Goal: Use online tool/utility: Use online tool/utility

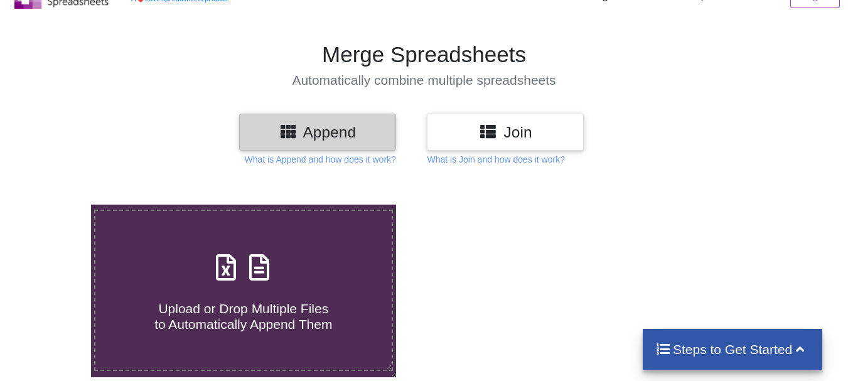
scroll to position [188, 0]
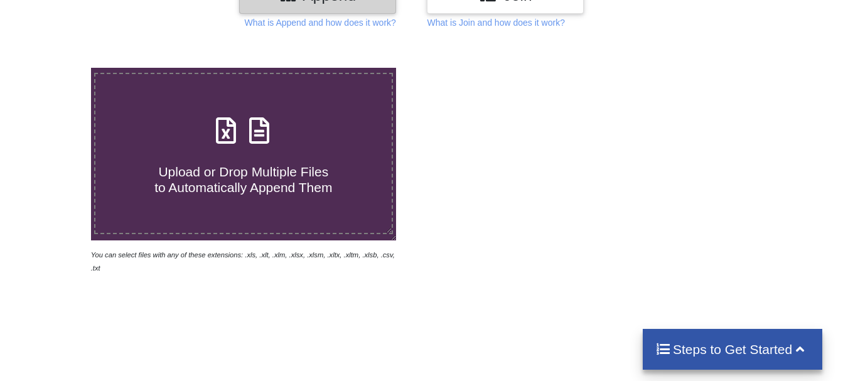
click at [243, 149] on div "Upload or Drop Multiple Files to Automatically Append Them" at bounding box center [243, 153] width 296 height 85
click at [56, 68] on input "Upload or Drop Multiple Files to Automatically Append Them" at bounding box center [56, 68] width 0 height 0
type input "C:\fakepath\1 (1).csv"
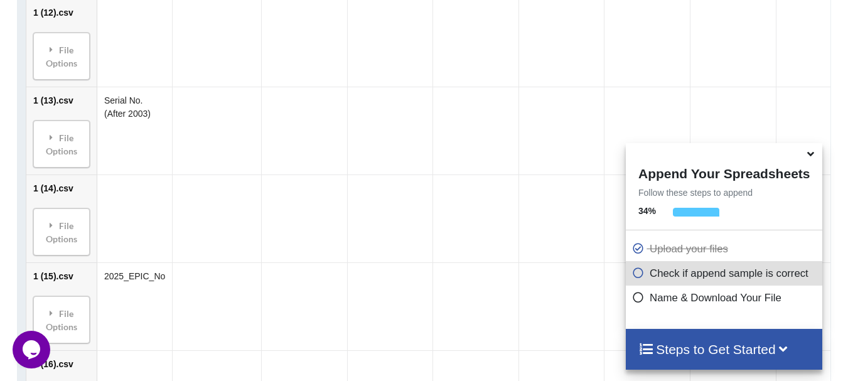
scroll to position [2057, 0]
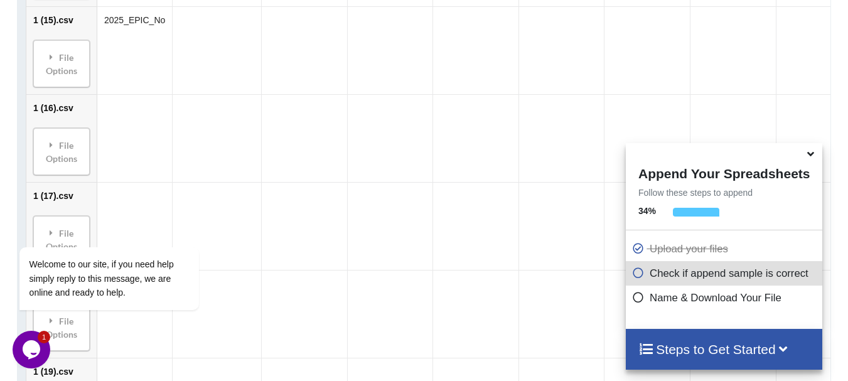
click at [638, 299] on icon at bounding box center [638, 295] width 13 height 11
click at [632, 298] on icon at bounding box center [638, 295] width 13 height 11
click at [638, 276] on icon at bounding box center [638, 270] width 13 height 11
click at [638, 275] on icon at bounding box center [638, 270] width 13 height 11
click at [636, 298] on icon at bounding box center [638, 295] width 13 height 11
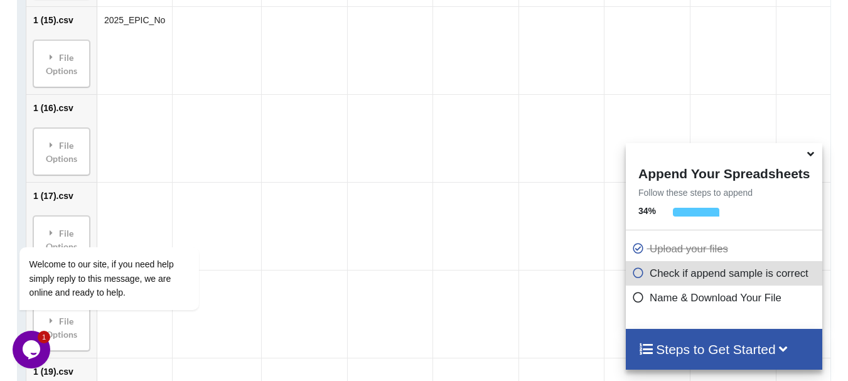
click at [747, 348] on h4 "Steps to Get Started" at bounding box center [723, 349] width 171 height 16
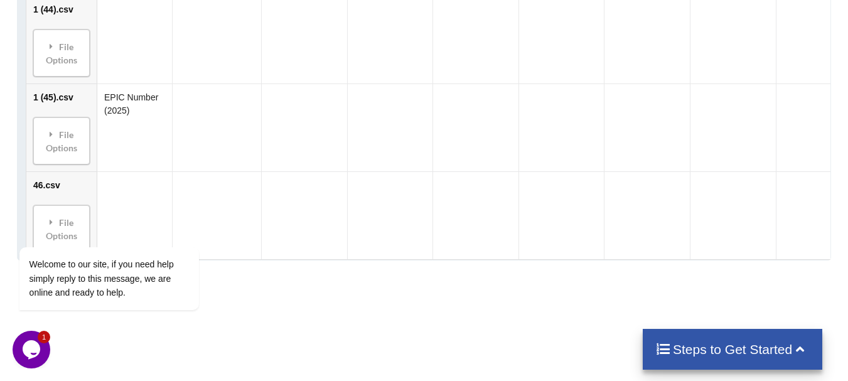
scroll to position [4766, 0]
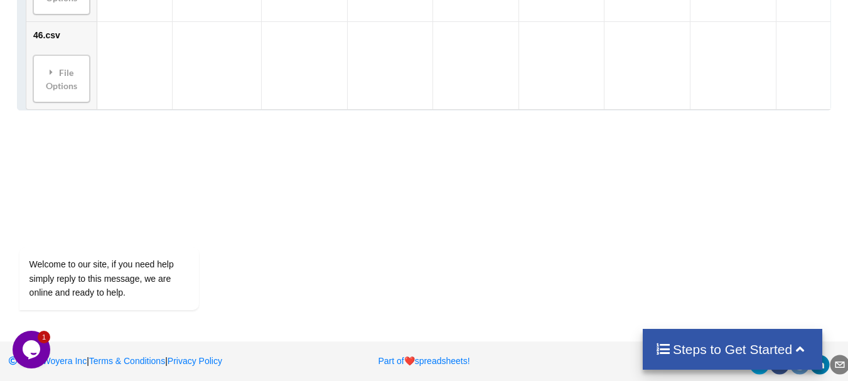
click at [780, 349] on h4 "Steps to Get Started" at bounding box center [732, 349] width 155 height 16
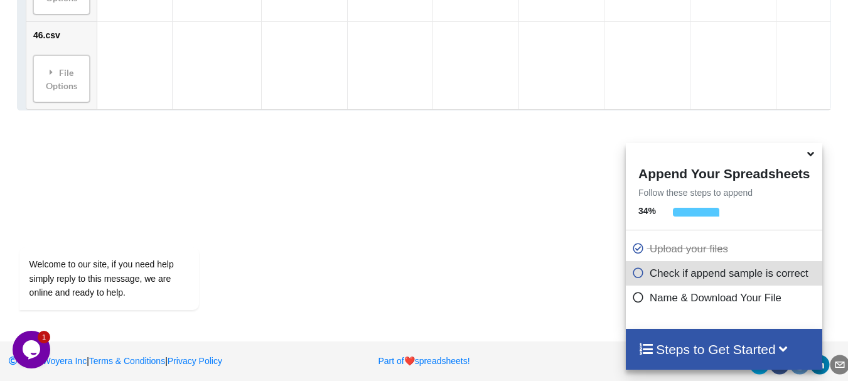
click at [729, 353] on h4 "Steps to Get Started" at bounding box center [723, 349] width 171 height 16
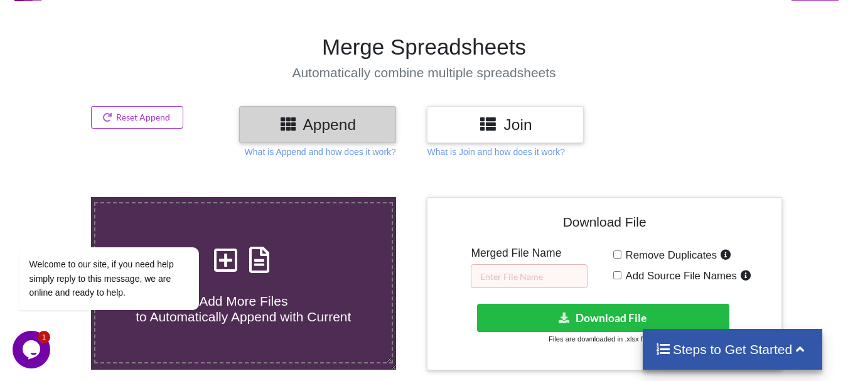
scroll to position [0, 0]
